Goal: Information Seeking & Learning: Find specific fact

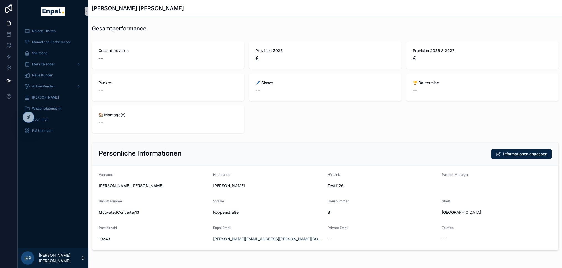
scroll to position [15, 0]
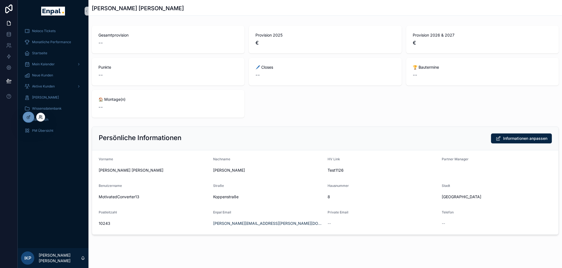
click at [41, 117] on icon at bounding box center [40, 117] width 4 height 4
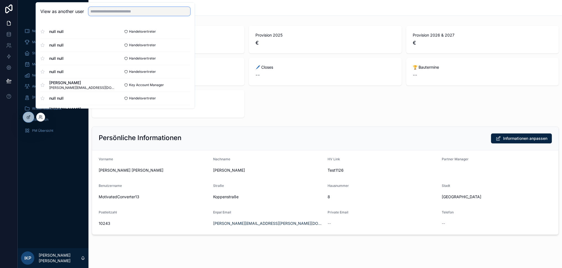
click at [150, 13] on input "text" at bounding box center [139, 11] width 102 height 9
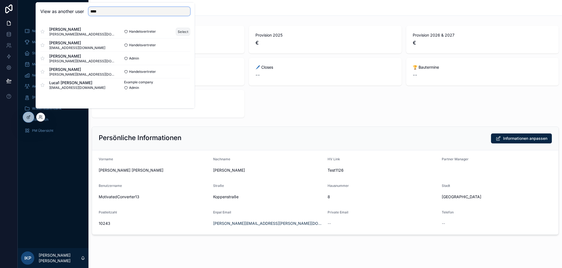
type input "****"
click at [185, 36] on button "Select" at bounding box center [183, 32] width 14 height 8
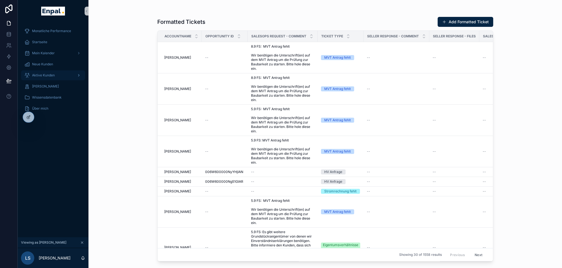
click at [44, 73] on span "Aktive Kunden" at bounding box center [43, 75] width 23 height 4
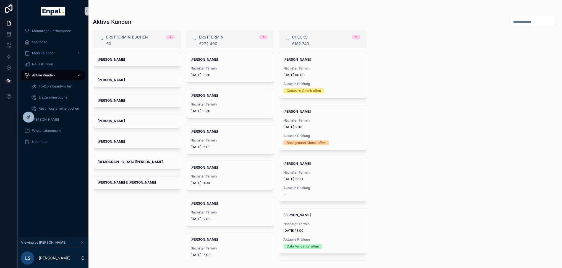
click at [514, 23] on input "scrollable content" at bounding box center [532, 22] width 45 height 8
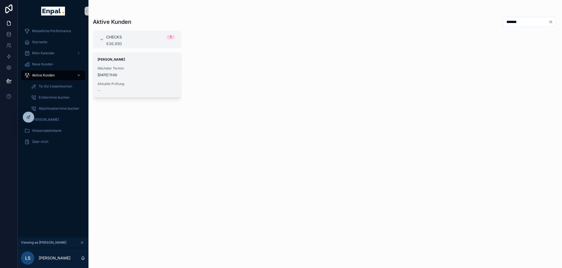
type input "*******"
click at [121, 76] on span "[DATE] 11:00" at bounding box center [137, 75] width 79 height 4
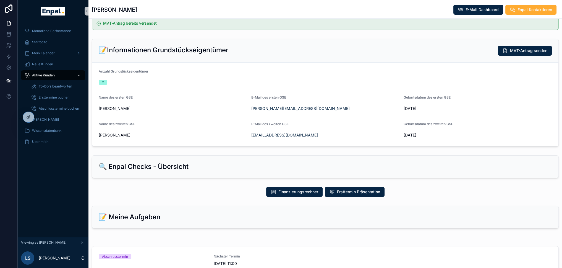
scroll to position [138, 0]
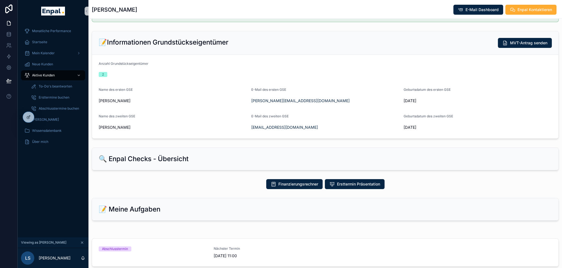
click at [119, 98] on span "[PERSON_NAME]" at bounding box center [173, 101] width 148 height 6
drag, startPoint x: 122, startPoint y: 100, endPoint x: 98, endPoint y: 99, distance: 24.1
click at [98, 99] on form "Anzahl Grundstückseigentümer 2 Name des ersten GSE [PERSON_NAME] E-Mail des ers…" at bounding box center [325, 96] width 466 height 83
copy span "[PERSON_NAME]"
click at [401, 100] on form "Anzahl Grundstückseigentümer 2 Name des ersten GSE [PERSON_NAME] E-Mail des ers…" at bounding box center [325, 96] width 466 height 83
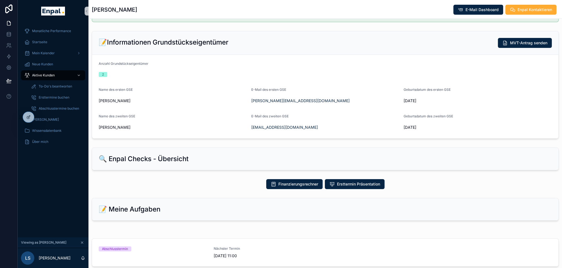
click at [415, 104] on div "[DATE]" at bounding box center [478, 100] width 148 height 9
drag, startPoint x: 422, startPoint y: 100, endPoint x: 404, endPoint y: 101, distance: 18.0
click at [404, 101] on span "[DATE]" at bounding box center [478, 101] width 148 height 6
copy span "[DATE]"
drag, startPoint x: 297, startPoint y: 99, endPoint x: 251, endPoint y: 101, distance: 46.2
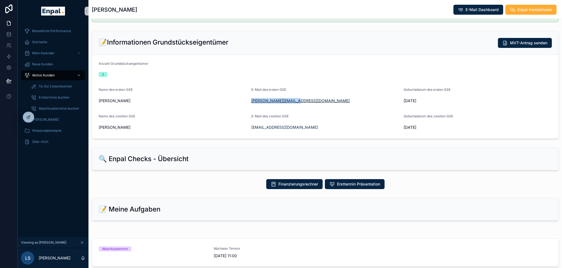
click at [251, 101] on div "[PERSON_NAME][EMAIL_ADDRESS][DOMAIN_NAME]" at bounding box center [325, 101] width 148 height 6
copy link "[PERSON_NAME][EMAIL_ADDRESS][DOMAIN_NAME]"
drag, startPoint x: 425, startPoint y: 126, endPoint x: 404, endPoint y: 128, distance: 20.6
click at [404, 128] on span "[DATE]" at bounding box center [478, 127] width 148 height 6
copy span "[DATE]"
